Goal: Task Accomplishment & Management: Use online tool/utility

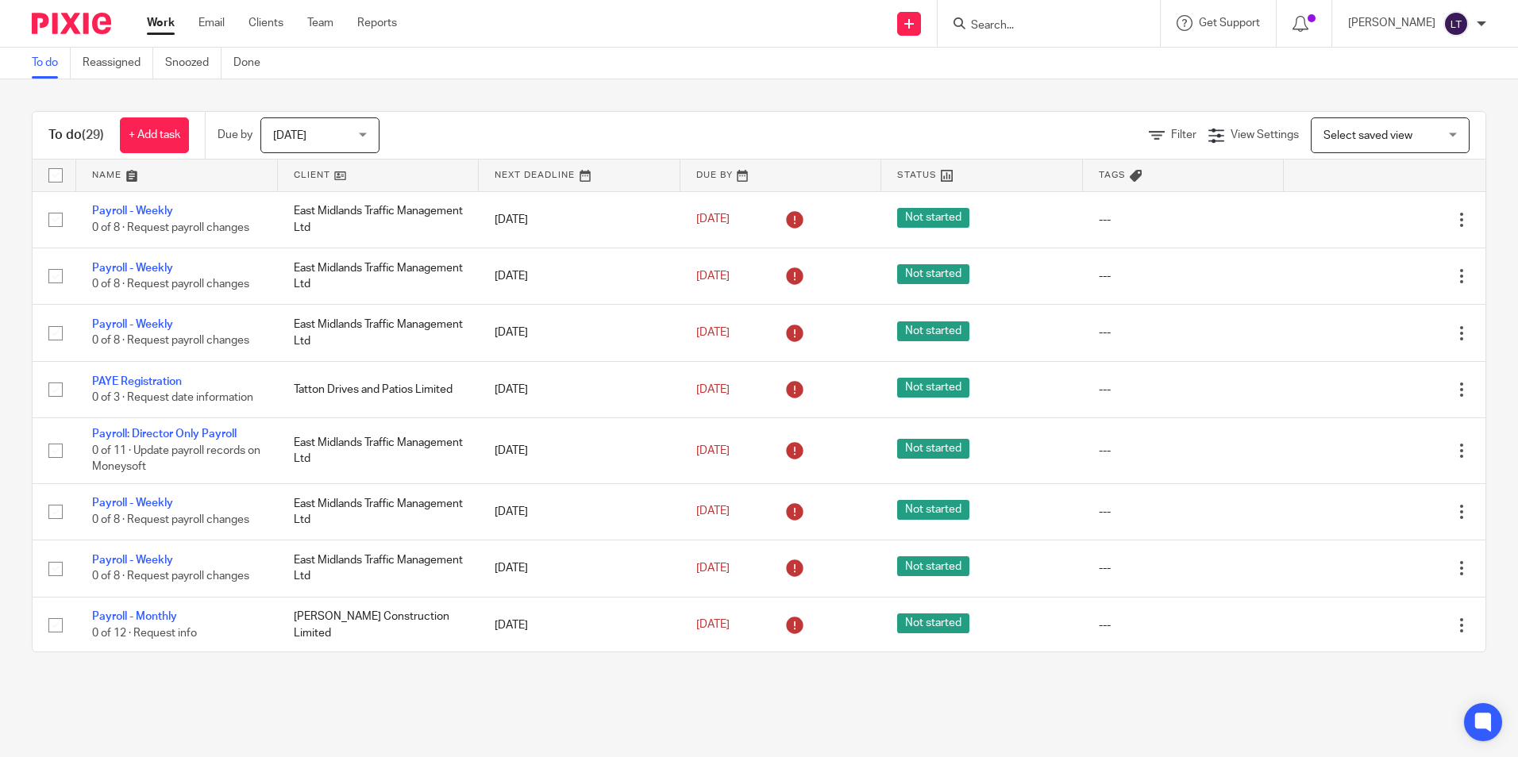
click at [1015, 26] on input "Search" at bounding box center [1040, 26] width 143 height 14
type input "jc"
click at [1066, 64] on link at bounding box center [1100, 68] width 268 height 37
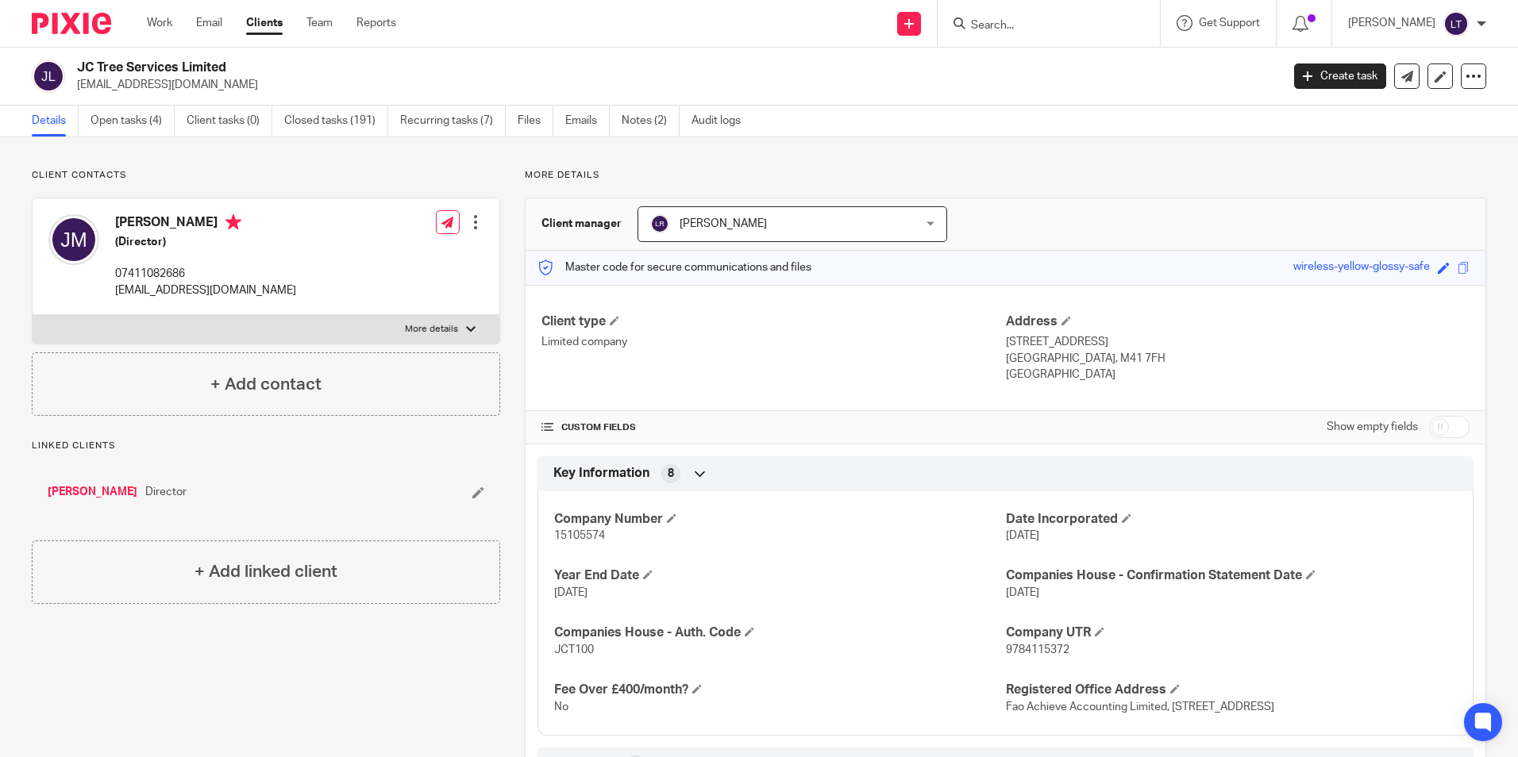
drag, startPoint x: 224, startPoint y: 87, endPoint x: 72, endPoint y: 88, distance: 151.7
click at [72, 88] on div "JC Tree Services Limited joshjmercer@yahoo.co.uk" at bounding box center [651, 76] width 1239 height 33
copy p "[EMAIL_ADDRESS][DOMAIN_NAME]"
click at [129, 125] on link "Open tasks (4)" at bounding box center [133, 121] width 84 height 31
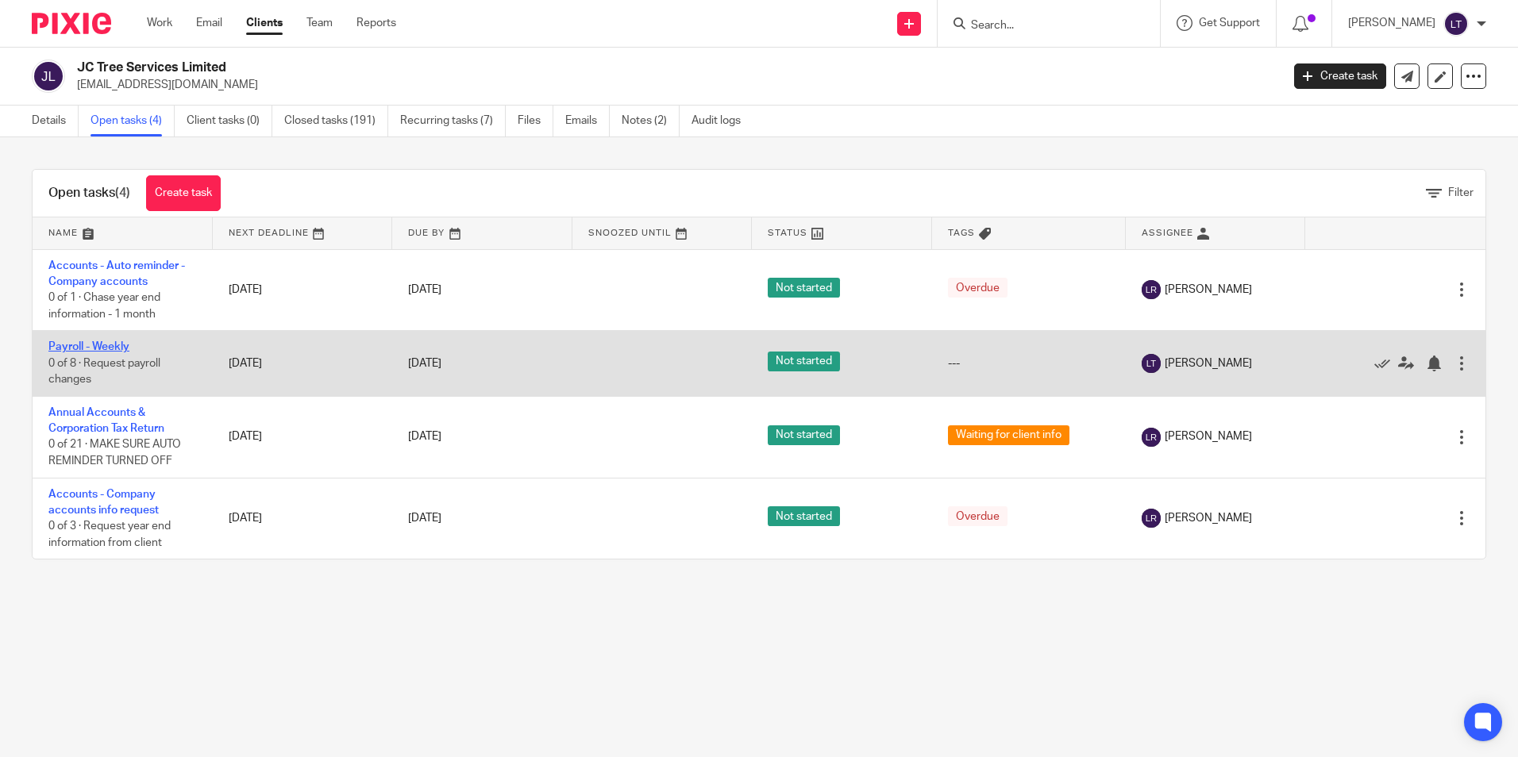
click at [66, 348] on link "Payroll - Weekly" at bounding box center [88, 346] width 81 height 11
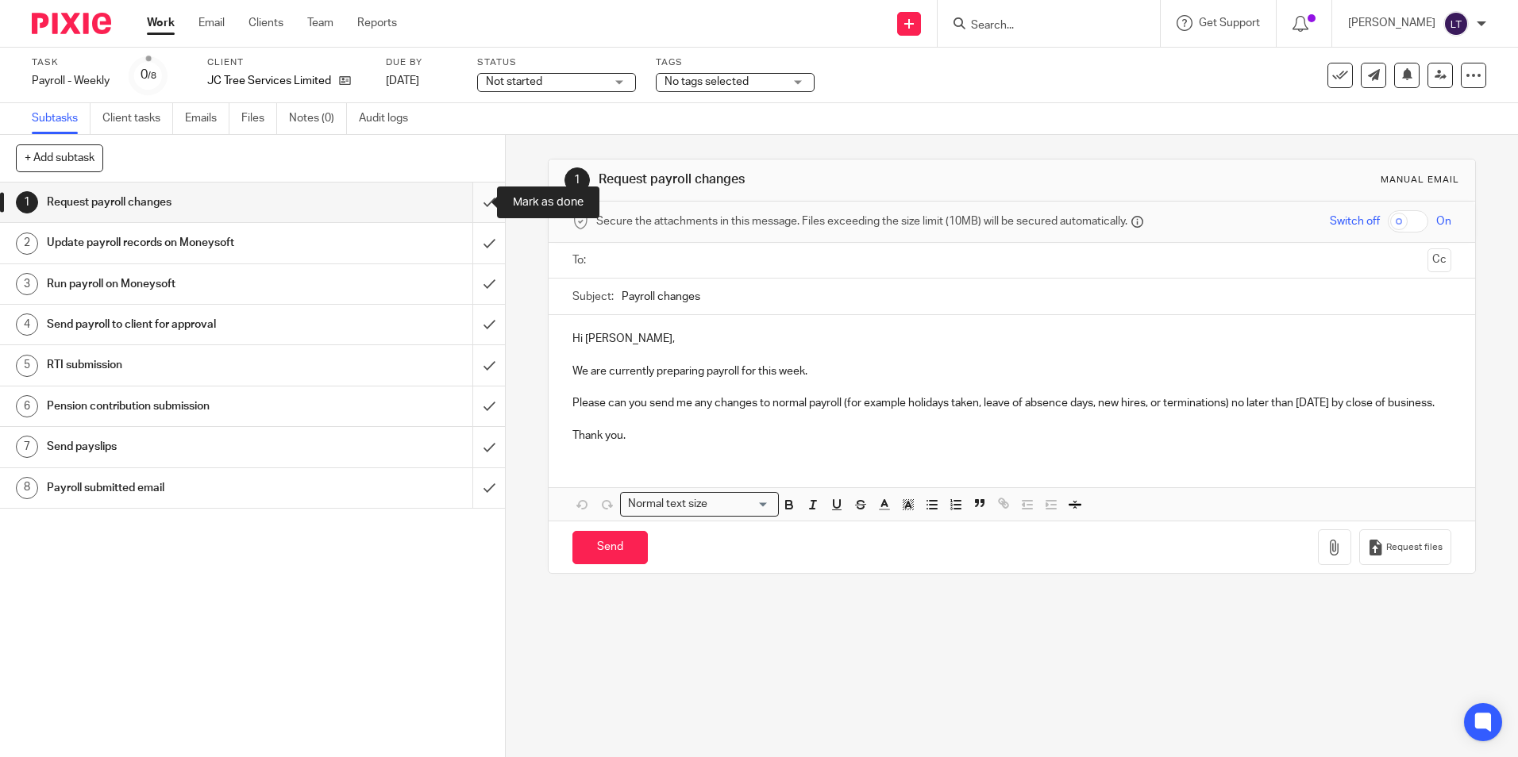
click at [476, 199] on input "submit" at bounding box center [252, 203] width 505 height 40
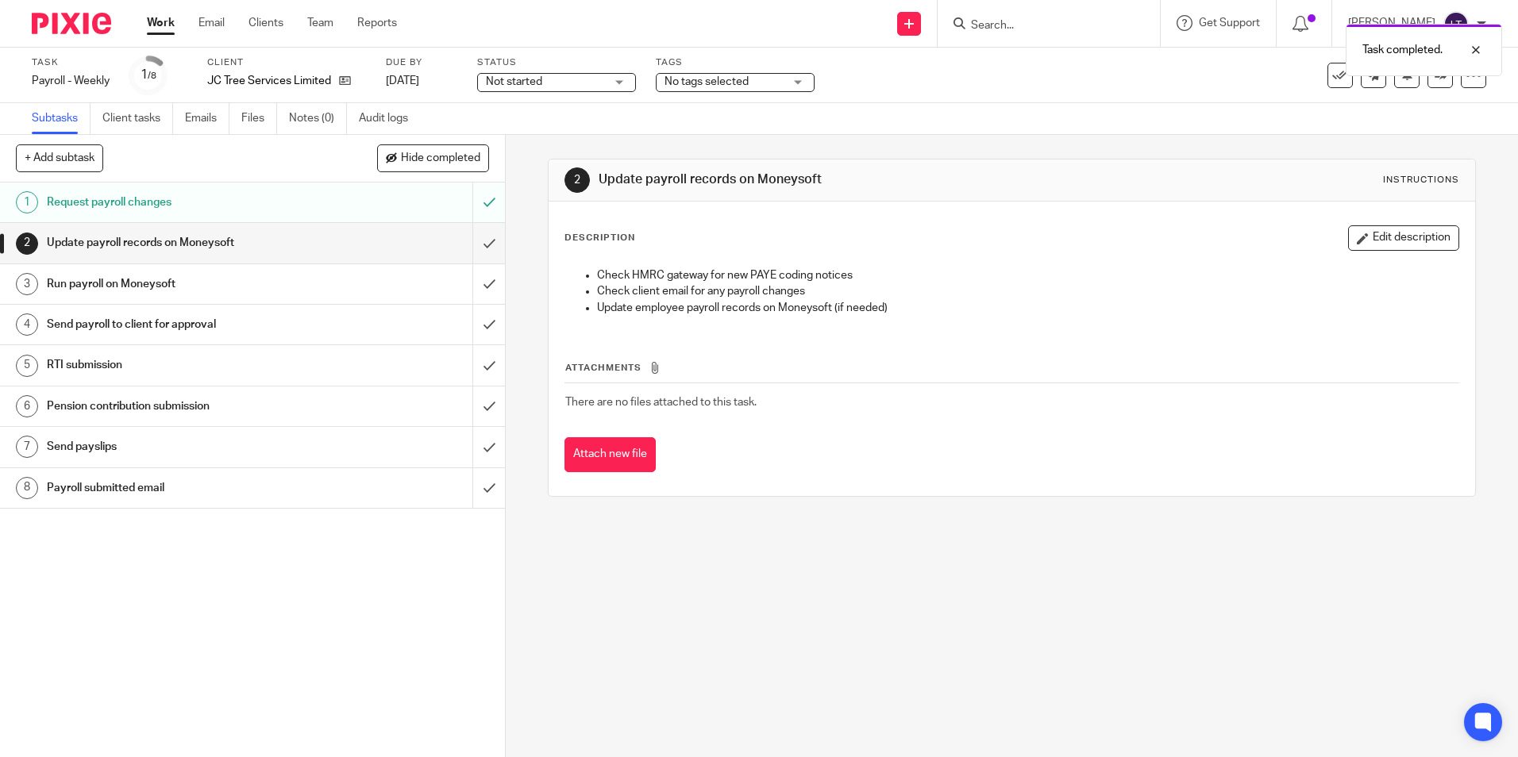
click at [1055, 37] on div "Task completed." at bounding box center [1130, 46] width 743 height 60
click at [1050, 21] on div "Task completed." at bounding box center [1130, 46] width 743 height 60
click at [1474, 48] on div at bounding box center [1464, 49] width 43 height 19
click at [1050, 22] on input "Search" at bounding box center [1040, 26] width 143 height 14
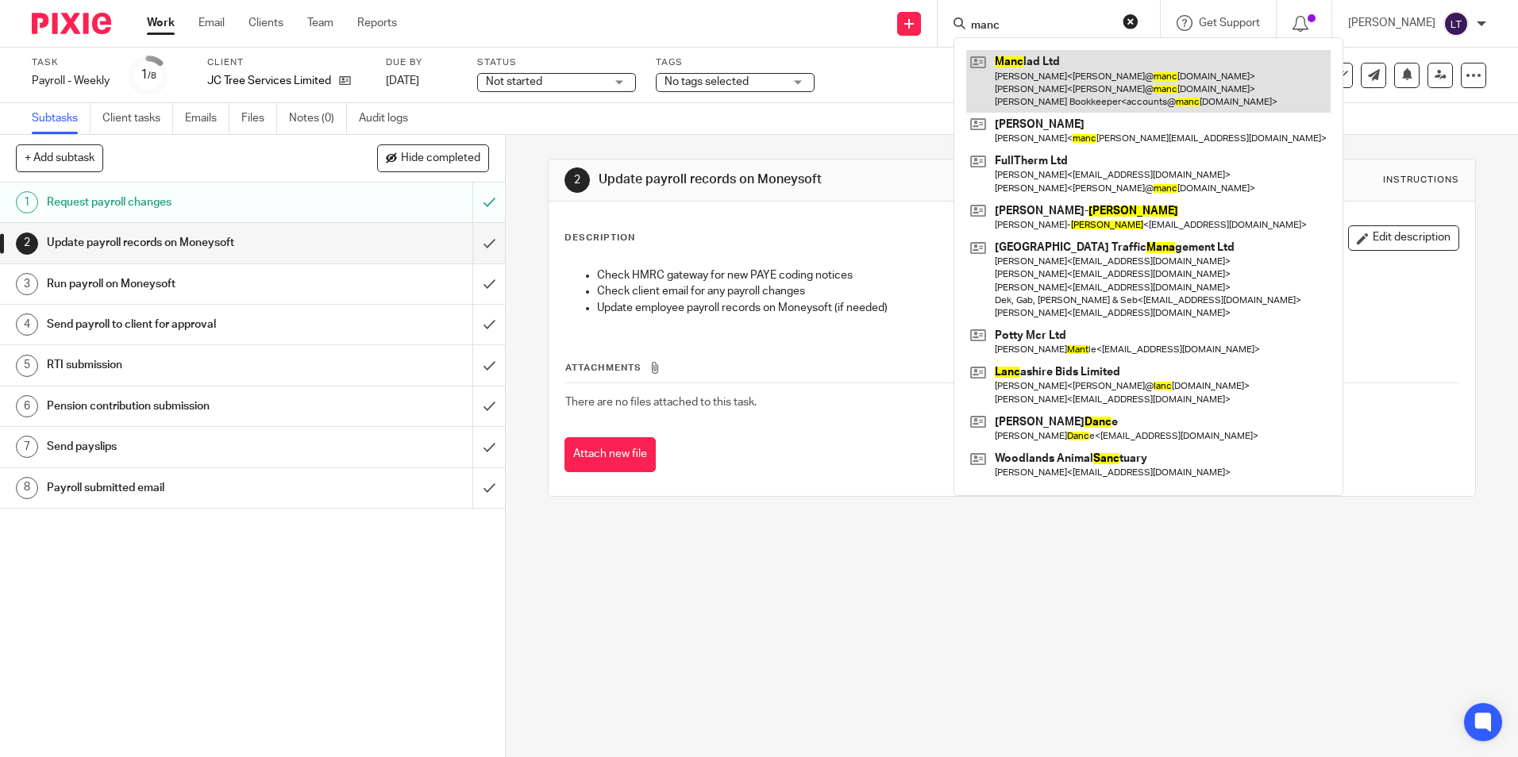
type input "manc"
click at [1050, 88] on link at bounding box center [1148, 81] width 364 height 63
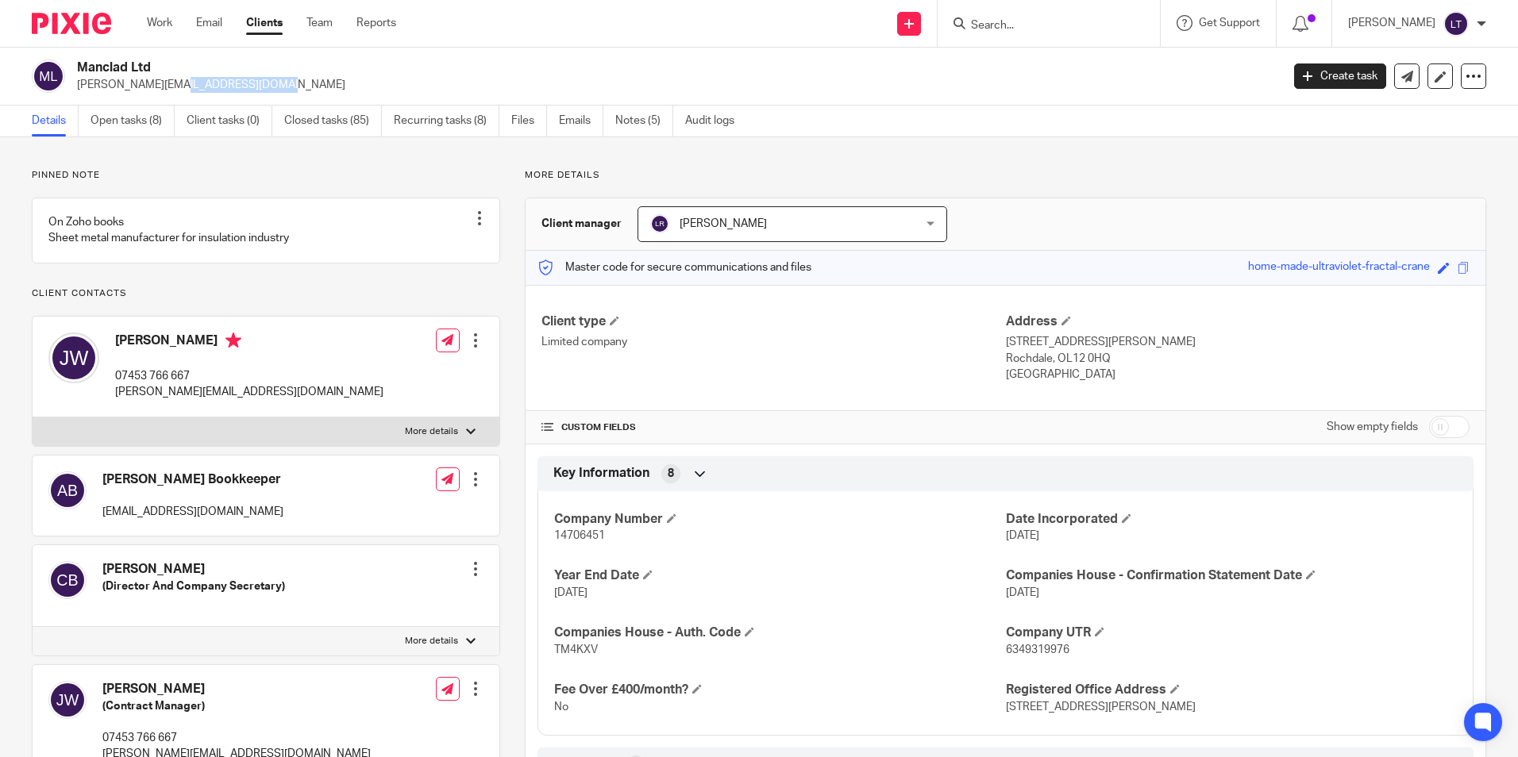
drag, startPoint x: 175, startPoint y: 93, endPoint x: 73, endPoint y: 98, distance: 102.5
click at [73, 98] on div "Manclad Ltd [PERSON_NAME][EMAIL_ADDRESS][DOMAIN_NAME] Create task Update from C…" at bounding box center [759, 77] width 1518 height 58
copy p "[PERSON_NAME][EMAIL_ADDRESS][DOMAIN_NAME]"
